Goal: Task Accomplishment & Management: Use online tool/utility

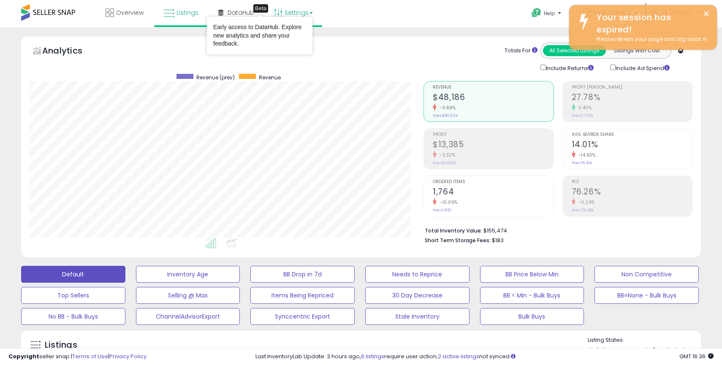
scroll to position [173, 394]
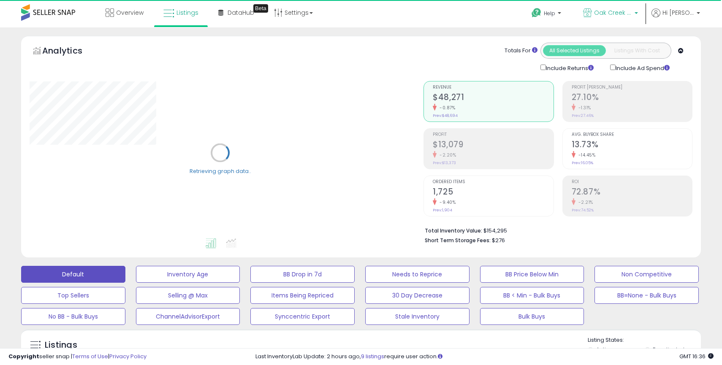
click at [638, 16] on b at bounding box center [635, 15] width 3 height 6
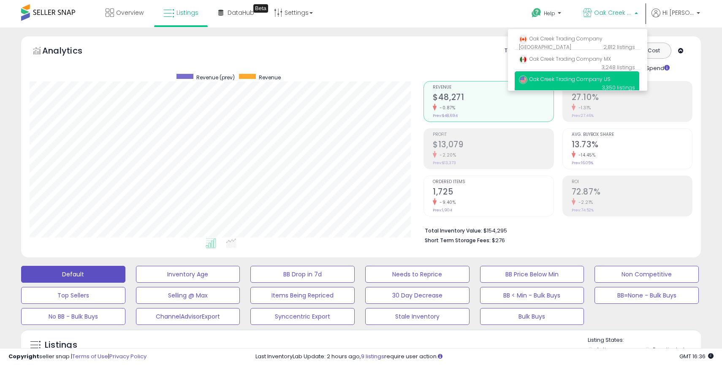
scroll to position [173, 394]
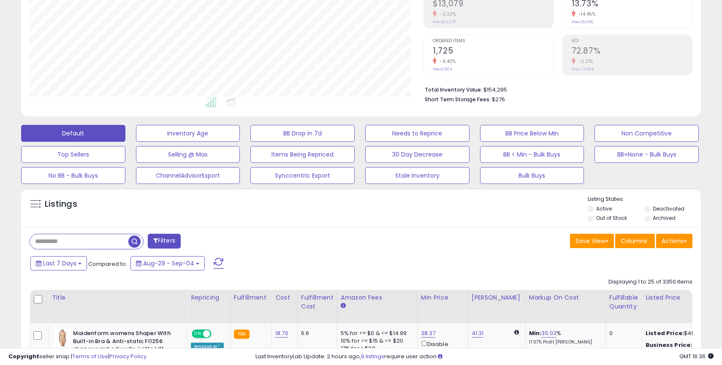
scroll to position [201, 0]
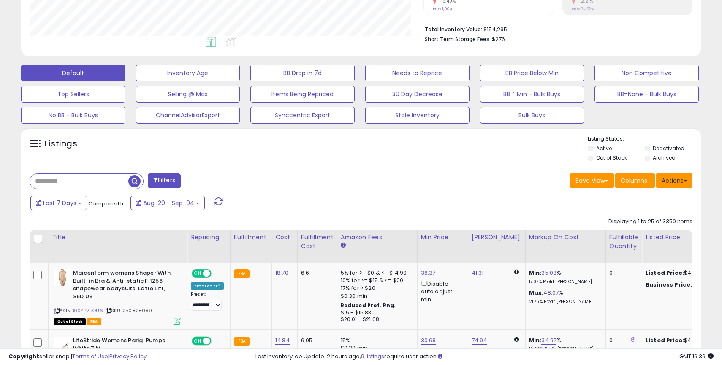
click at [672, 186] on button "Actions" at bounding box center [674, 180] width 36 height 14
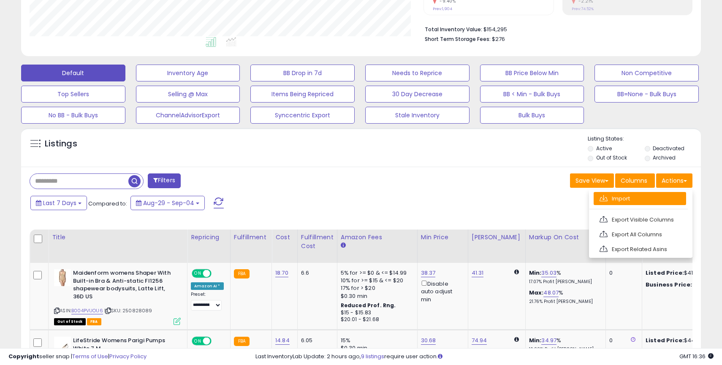
click at [629, 197] on link "Import" at bounding box center [640, 198] width 92 height 13
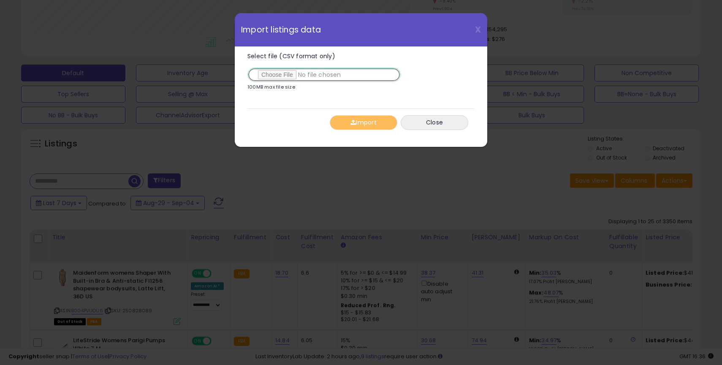
click at [282, 75] on input "Select file (CSV format only)" at bounding box center [323, 75] width 153 height 14
type input "**********"
click at [363, 122] on button "Import" at bounding box center [364, 122] width 68 height 15
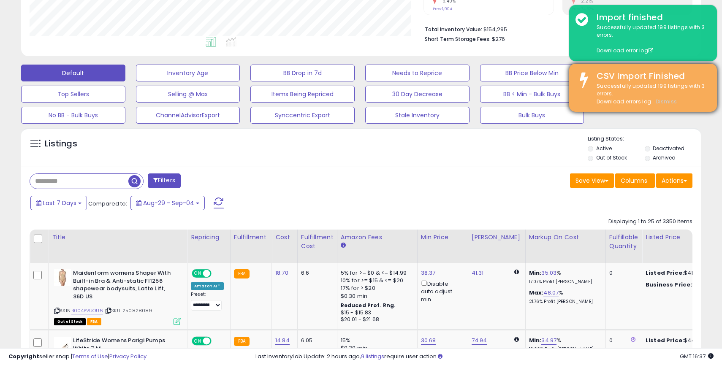
click at [666, 103] on u "Dismiss" at bounding box center [666, 101] width 21 height 7
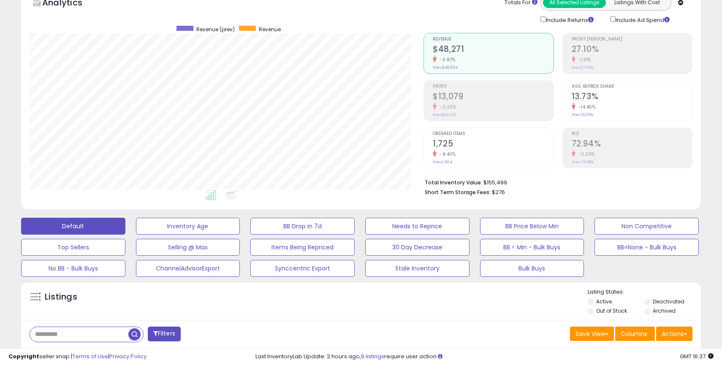
scroll to position [0, 0]
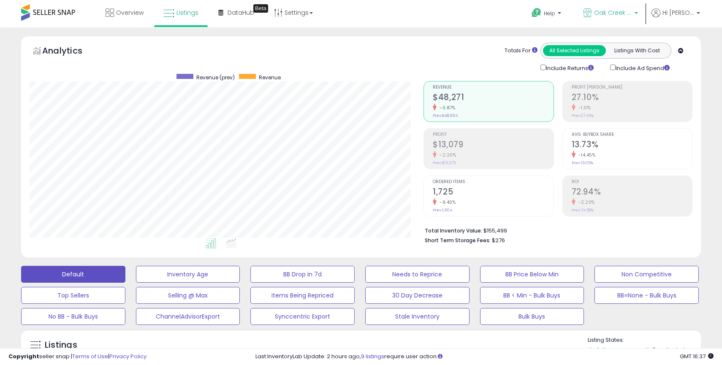
click at [626, 18] on p "Oak Creek Trading Company US" at bounding box center [610, 13] width 55 height 11
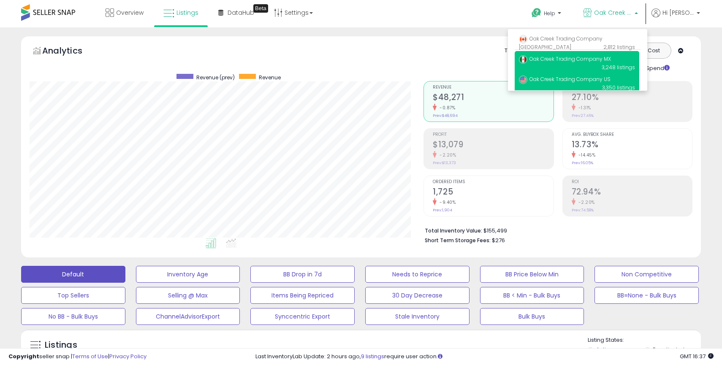
click at [593, 58] on span "Oak Creek Trading Company MX" at bounding box center [565, 58] width 92 height 7
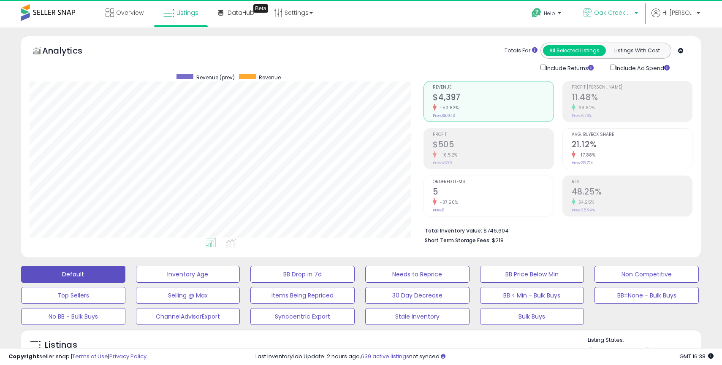
scroll to position [173, 394]
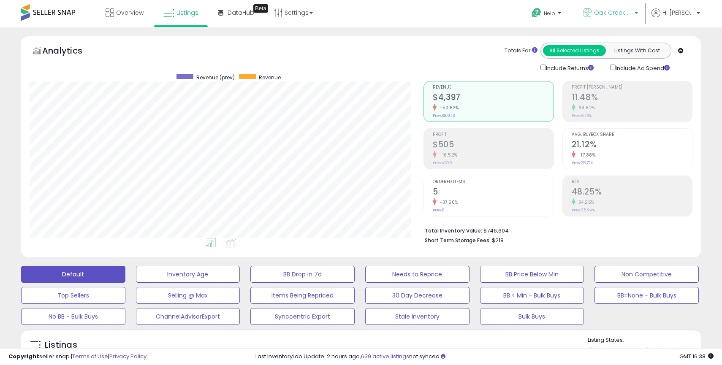
click at [606, 14] on span "Oak Creek Trading Company MX" at bounding box center [613, 12] width 38 height 8
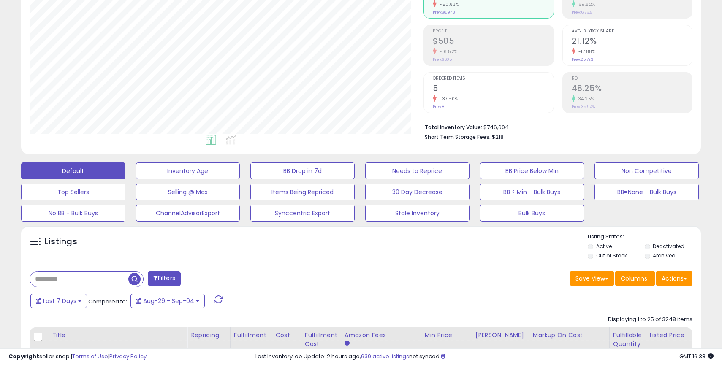
scroll to position [122, 0]
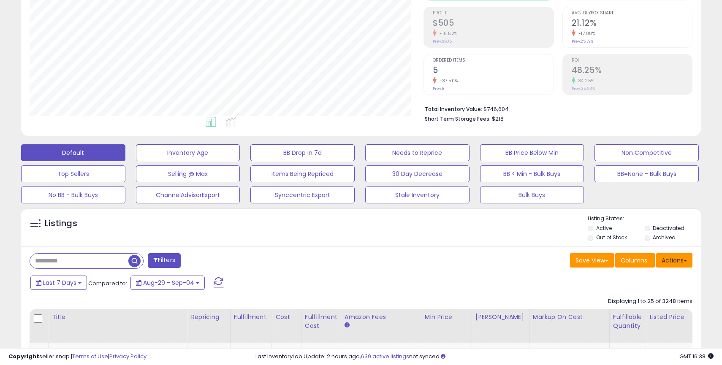
click at [680, 263] on button "Actions" at bounding box center [674, 260] width 36 height 14
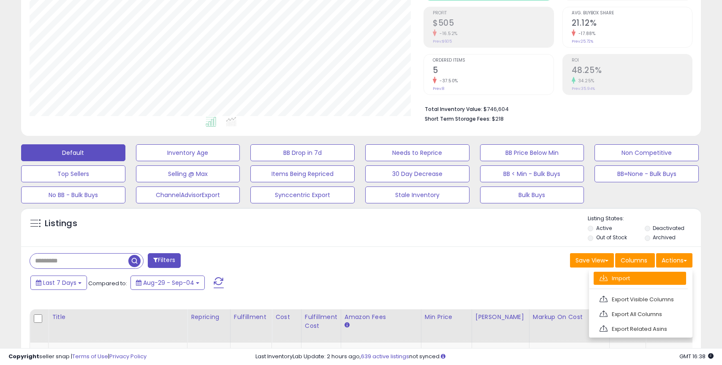
click at [625, 281] on link "Import" at bounding box center [640, 278] width 92 height 13
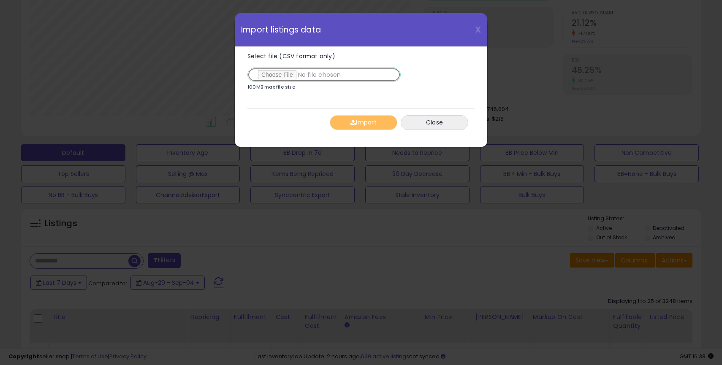
click at [285, 74] on input "Select file (CSV format only)" at bounding box center [323, 75] width 153 height 14
type input "**********"
click at [362, 123] on button "Import" at bounding box center [364, 122] width 68 height 15
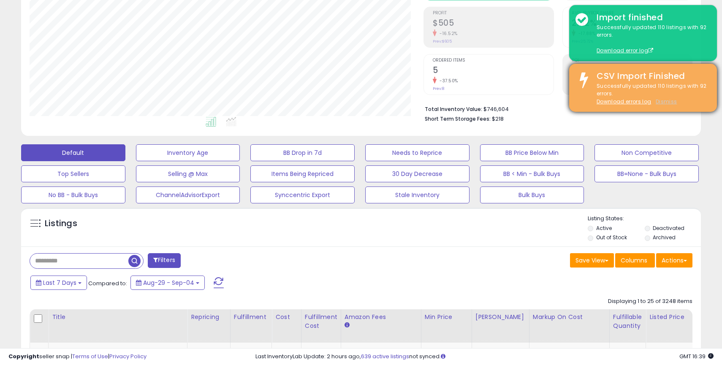
click at [667, 103] on u "Dismiss" at bounding box center [666, 101] width 21 height 7
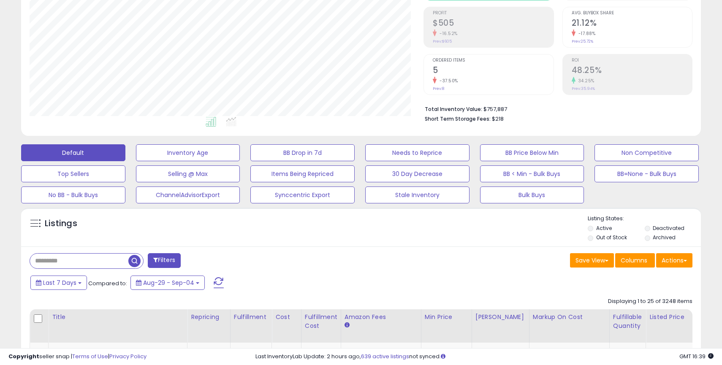
scroll to position [0, 0]
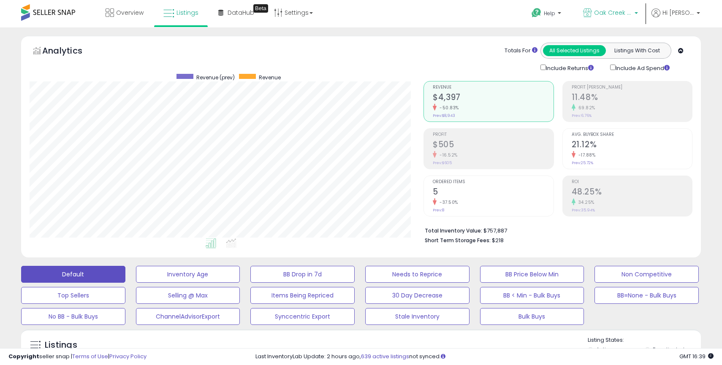
click at [629, 16] on span "Oak Creek Trading Company MX" at bounding box center [613, 12] width 38 height 8
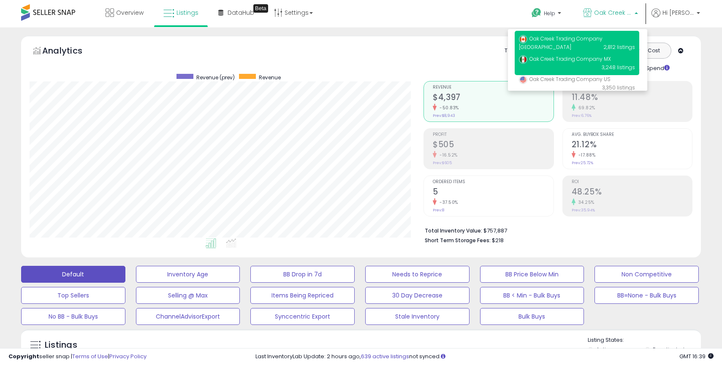
click at [602, 36] on span "Oak Creek Trading Company [GEOGRAPHIC_DATA]" at bounding box center [561, 43] width 84 height 16
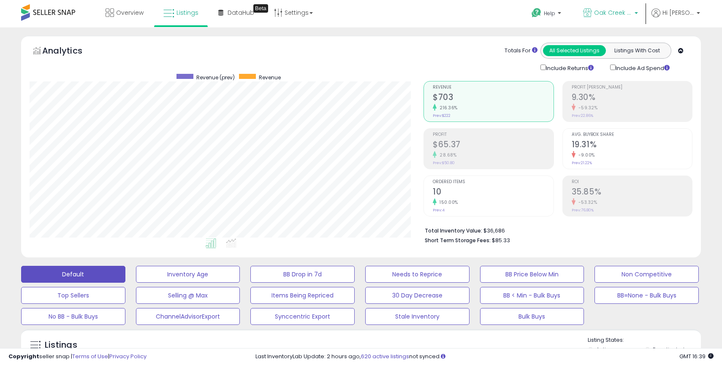
scroll to position [173, 394]
click at [614, 3] on link "Oak Creek Trading Company [GEOGRAPHIC_DATA]" at bounding box center [611, 13] width 68 height 27
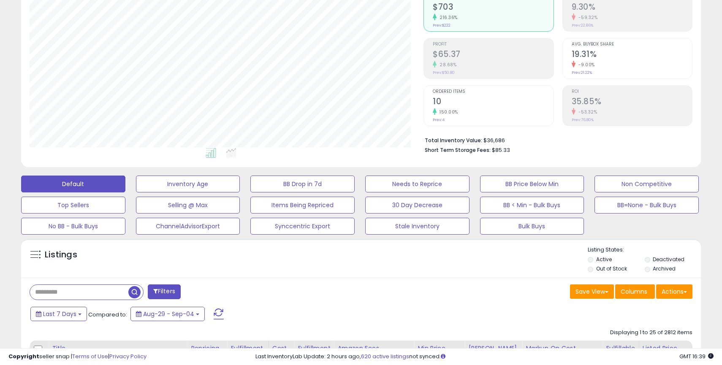
scroll to position [93, 0]
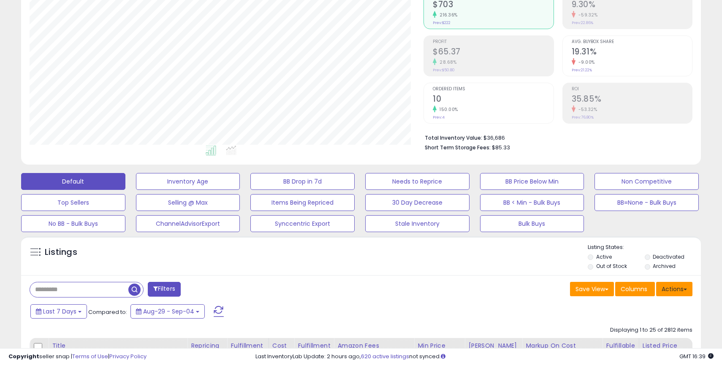
click at [675, 291] on button "Actions" at bounding box center [674, 289] width 36 height 14
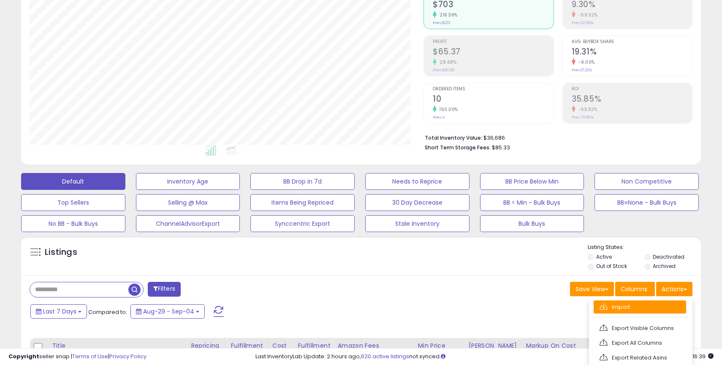
click at [631, 306] on link "Import" at bounding box center [640, 307] width 92 height 13
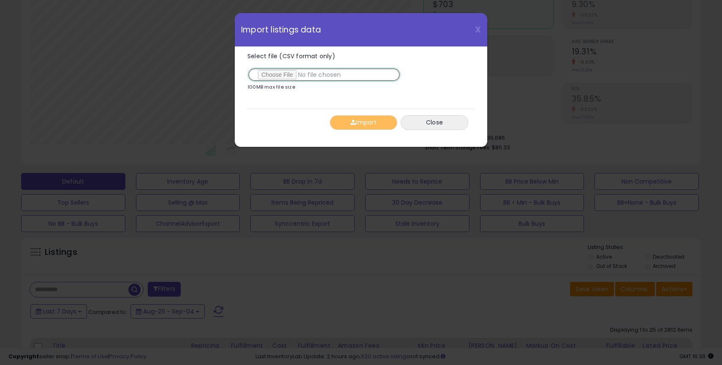
click at [279, 75] on input "Select file (CSV format only)" at bounding box center [323, 75] width 153 height 14
type input "**********"
click at [363, 124] on button "Import" at bounding box center [364, 122] width 68 height 15
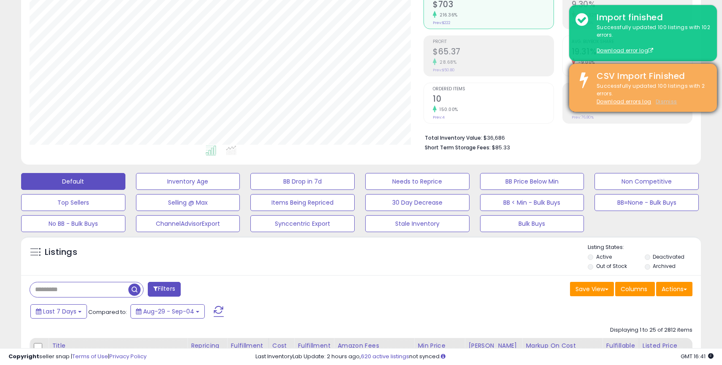
click at [669, 100] on u "Dismiss" at bounding box center [666, 101] width 21 height 7
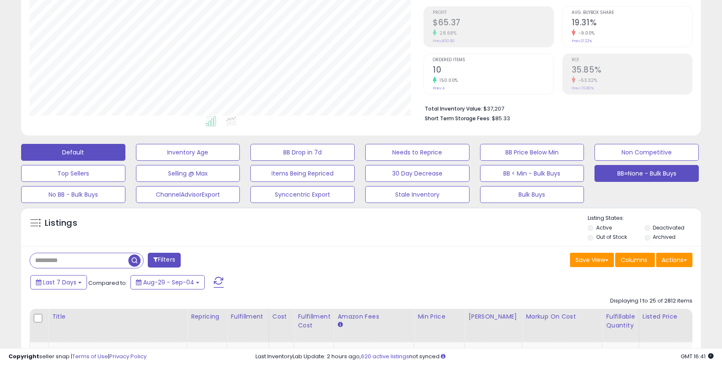
scroll to position [0, 0]
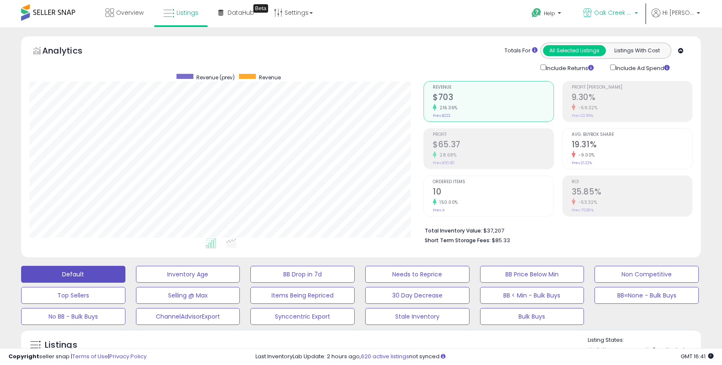
click at [627, 16] on span "Oak Creek Trading Company [GEOGRAPHIC_DATA]" at bounding box center [613, 12] width 38 height 8
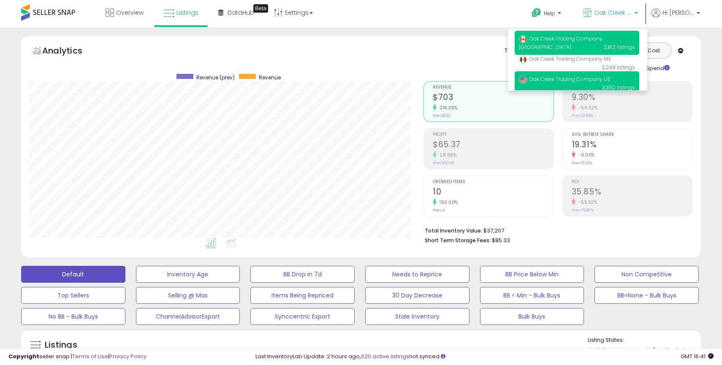
click at [598, 79] on span "Oak Creek Trading Company US" at bounding box center [565, 79] width 92 height 7
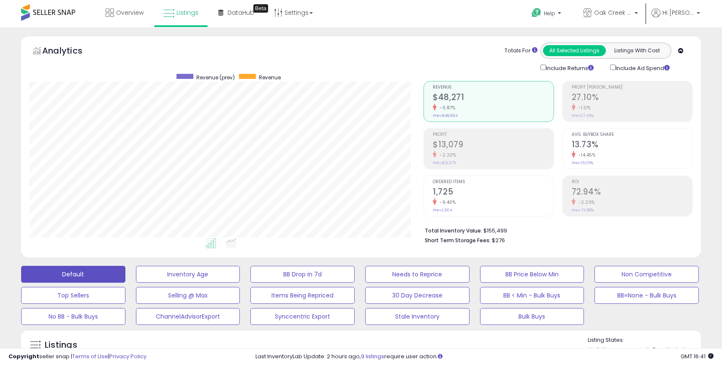
scroll to position [173, 394]
